Goal: Task Accomplishment & Management: Complete application form

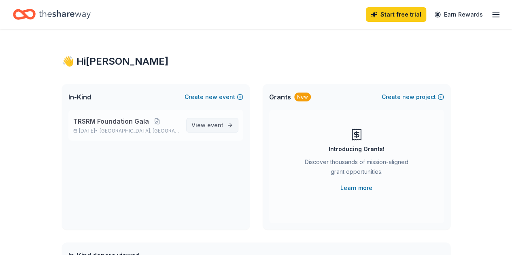
click at [211, 122] on span "event" at bounding box center [215, 125] width 16 height 7
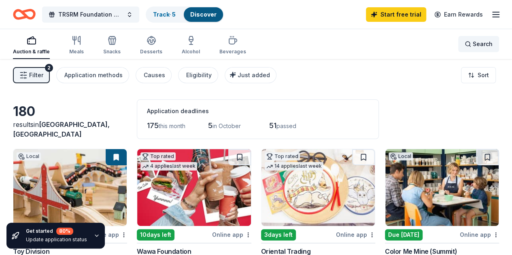
click at [465, 44] on div "Search" at bounding box center [479, 44] width 28 height 10
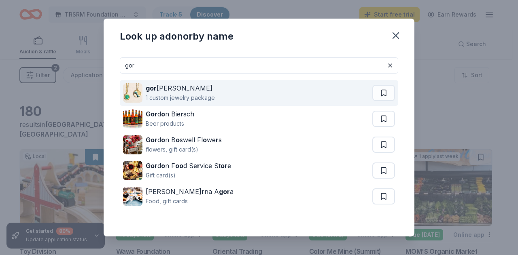
type input "gor"
click at [171, 94] on div "1 custom jewelry package" at bounding box center [180, 98] width 69 height 10
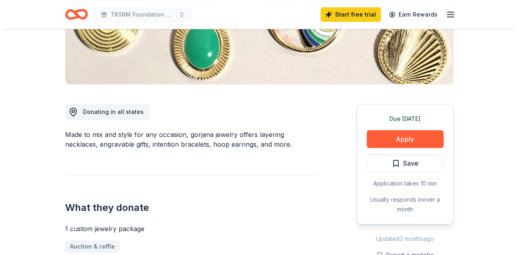
scroll to position [163, 0]
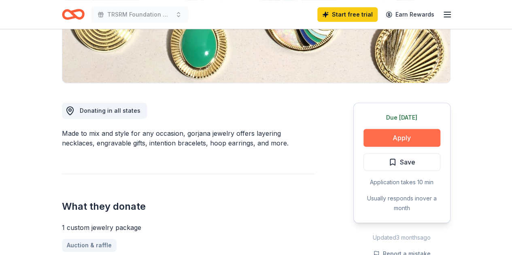
click at [414, 138] on button "Apply" at bounding box center [401, 138] width 77 height 18
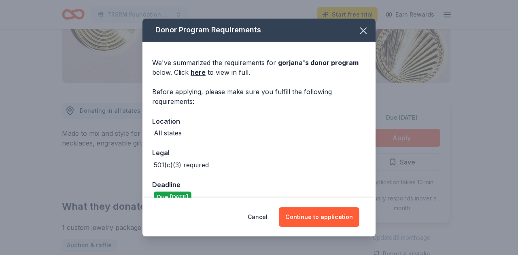
scroll to position [15, 0]
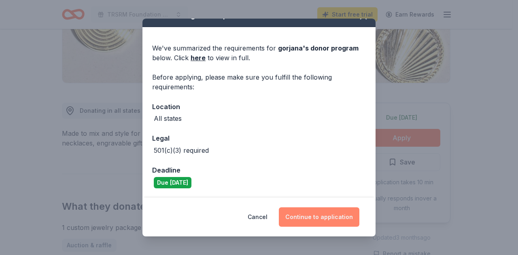
click at [320, 219] on button "Continue to application" at bounding box center [319, 217] width 81 height 19
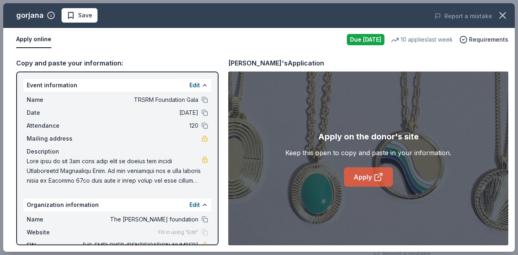
click at [376, 176] on icon at bounding box center [379, 177] width 10 height 10
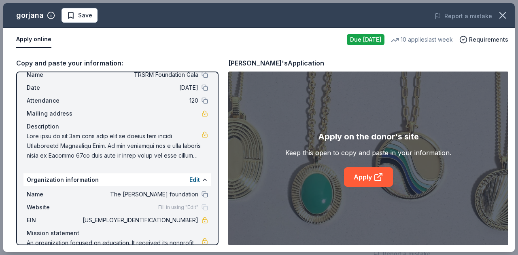
scroll to position [48, 0]
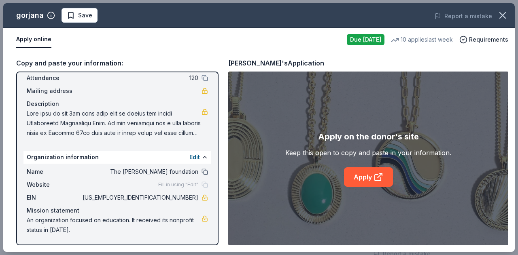
click at [202, 170] on button at bounding box center [205, 172] width 6 height 6
